Goal: Task Accomplishment & Management: Manage account settings

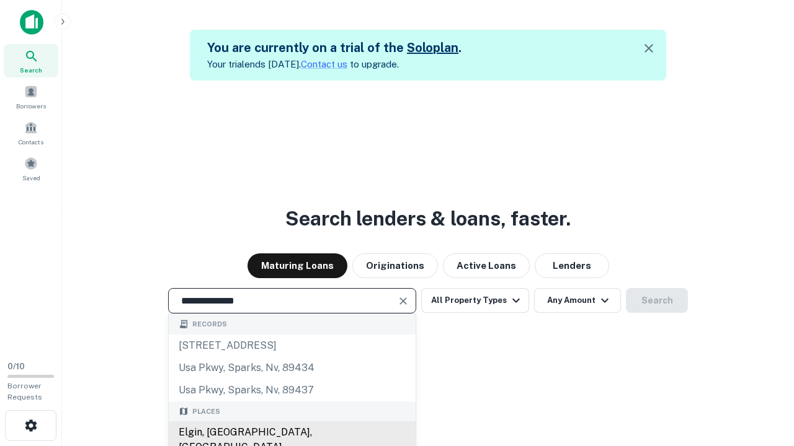
click at [291, 433] on div "Elgin, [GEOGRAPHIC_DATA], [GEOGRAPHIC_DATA]" at bounding box center [292, 440] width 247 height 37
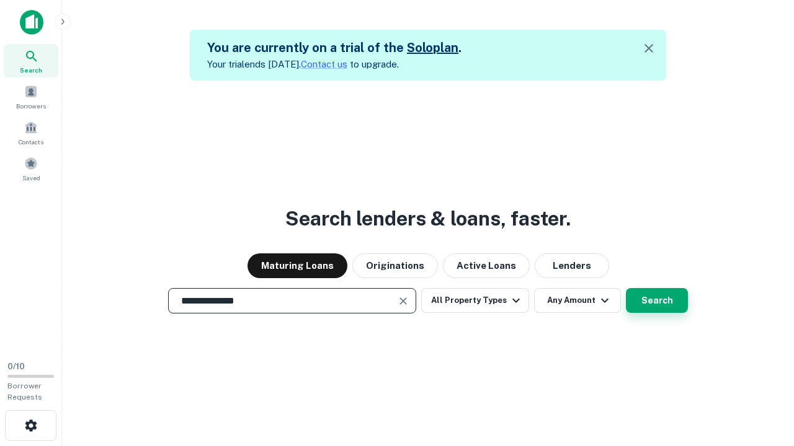
type input "**********"
click at [626, 288] on button "Search" at bounding box center [657, 300] width 62 height 25
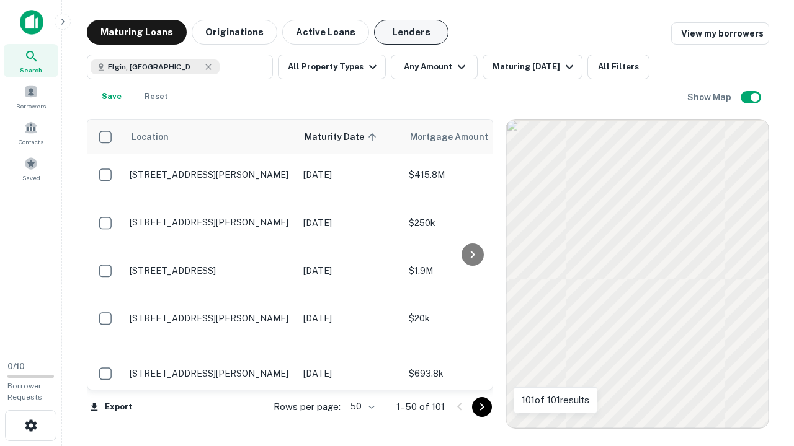
click at [411, 32] on button "Lenders" at bounding box center [411, 32] width 74 height 25
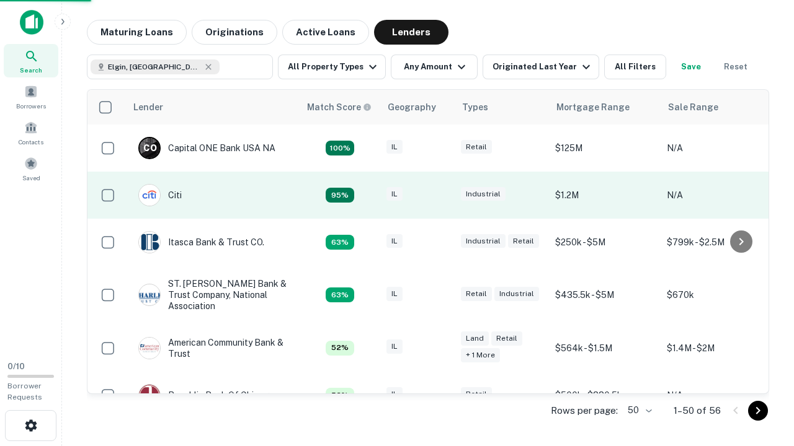
click at [440, 195] on div "IL" at bounding box center [417, 195] width 62 height 17
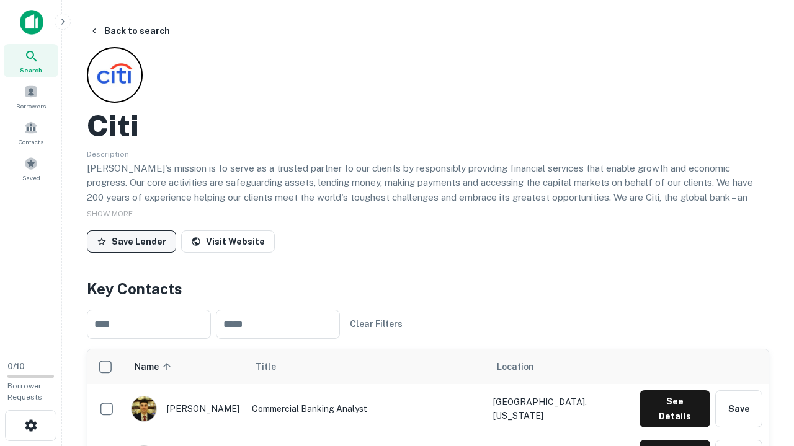
click at [131, 241] on button "Save Lender" at bounding box center [131, 242] width 89 height 22
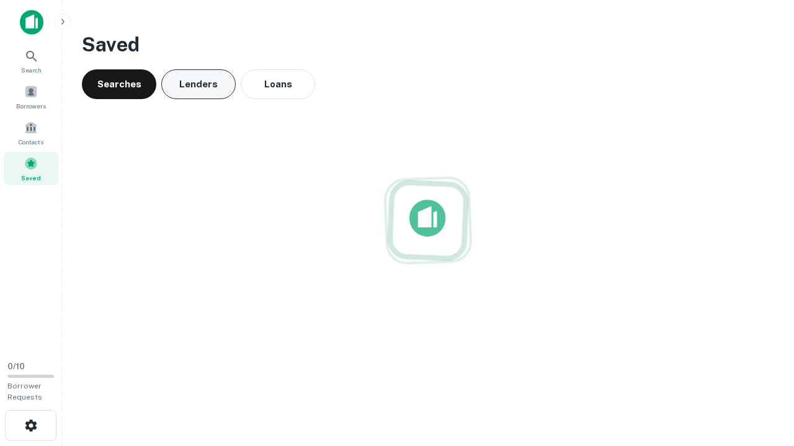
click at [198, 84] on button "Lenders" at bounding box center [198, 84] width 74 height 30
